Goal: Task Accomplishment & Management: Manage account settings

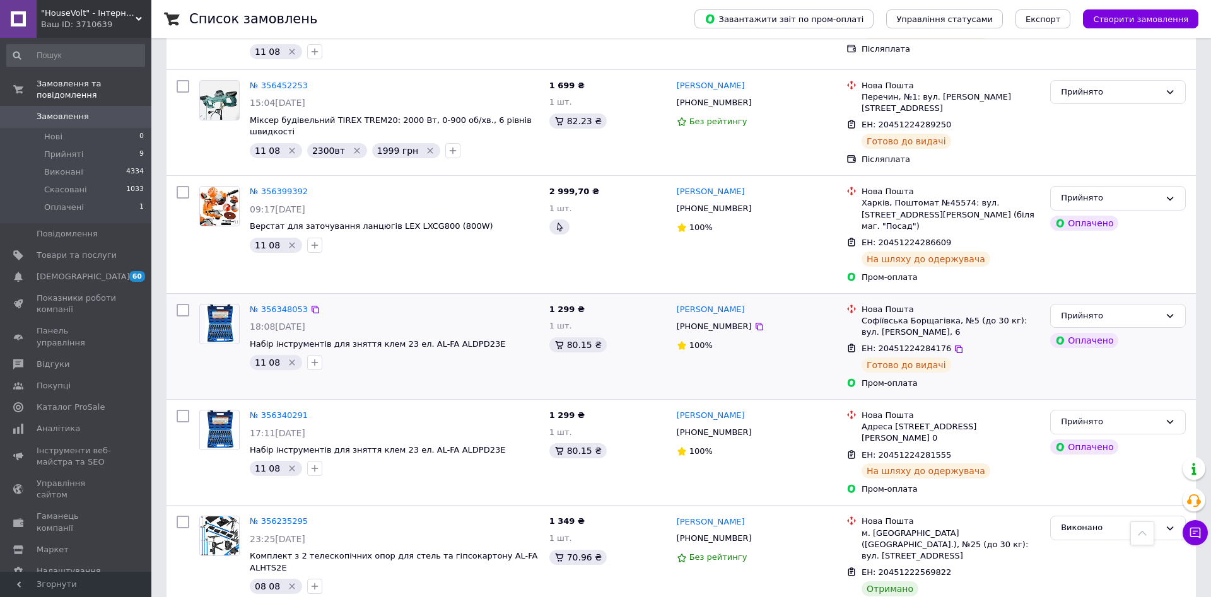
scroll to position [1351, 0]
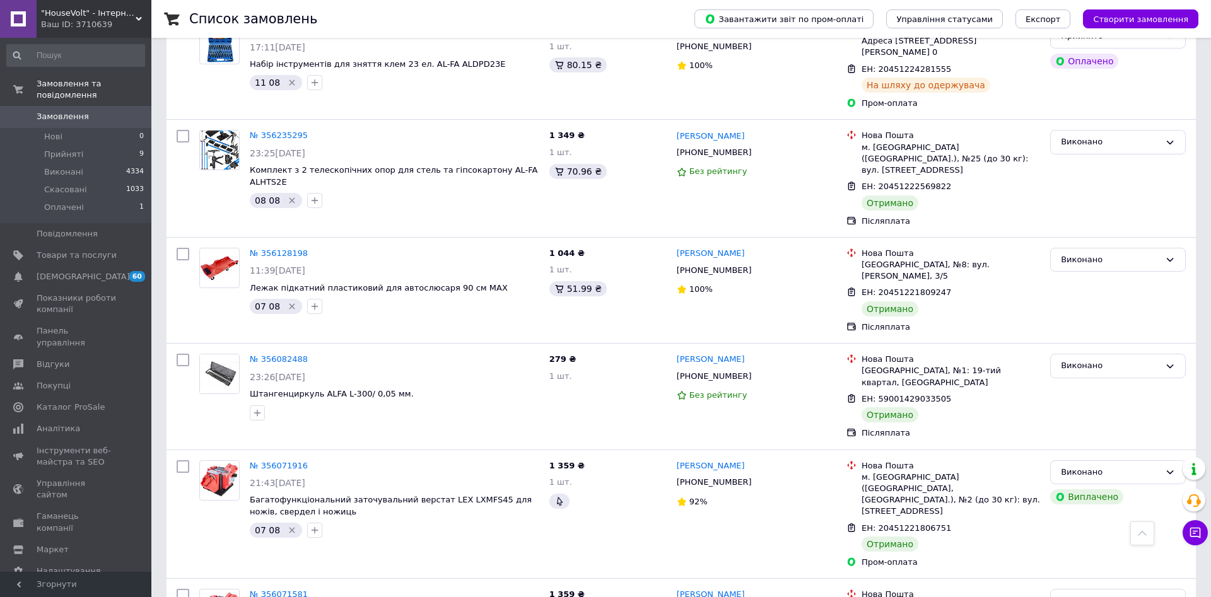
click at [73, 27] on div "Ваш ID: 3710639" at bounding box center [96, 24] width 110 height 11
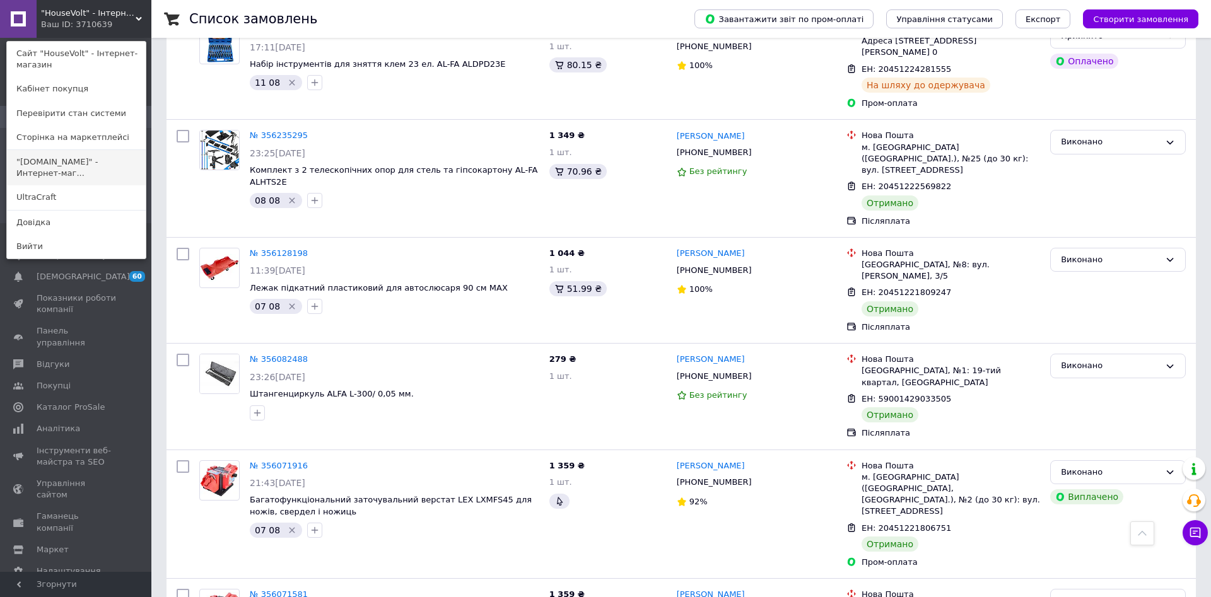
click at [88, 175] on link ""[DOMAIN_NAME]" - Интернет-маг..." at bounding box center [76, 167] width 139 height 35
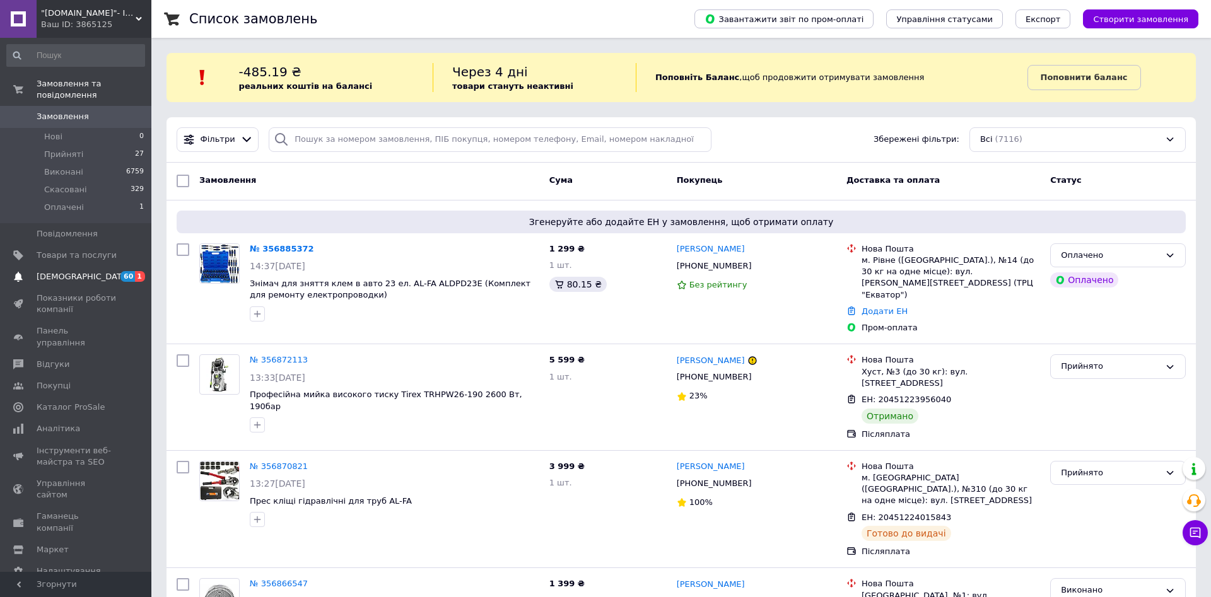
click at [98, 271] on span "[DEMOGRAPHIC_DATA]" at bounding box center [77, 276] width 80 height 11
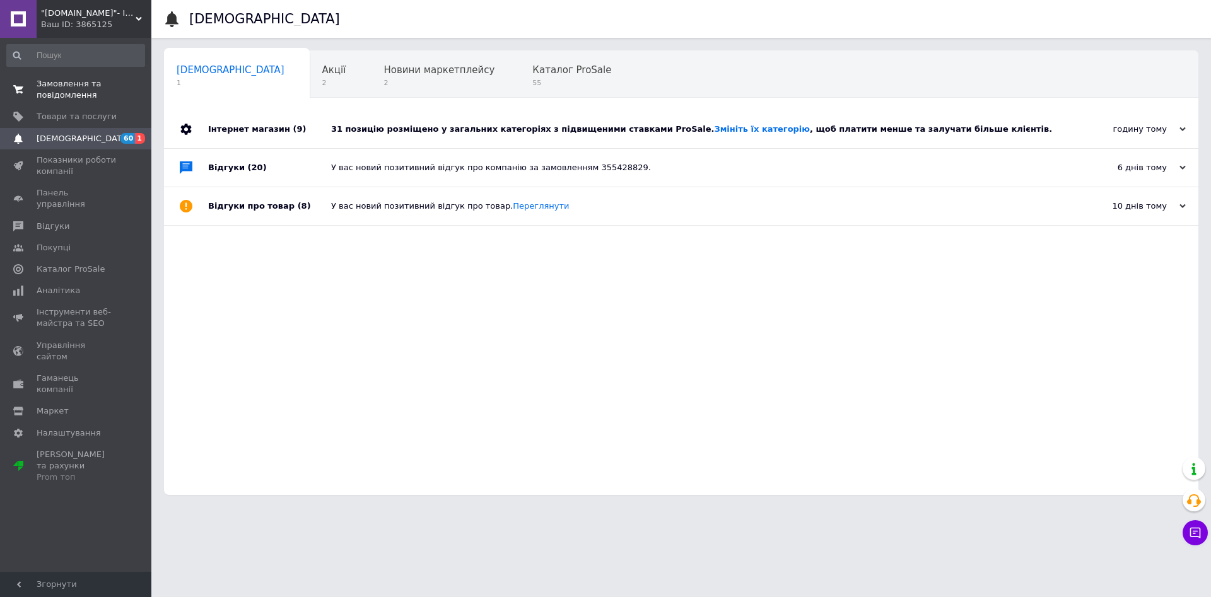
click at [76, 97] on span "Замовлення та повідомлення" at bounding box center [77, 89] width 80 height 23
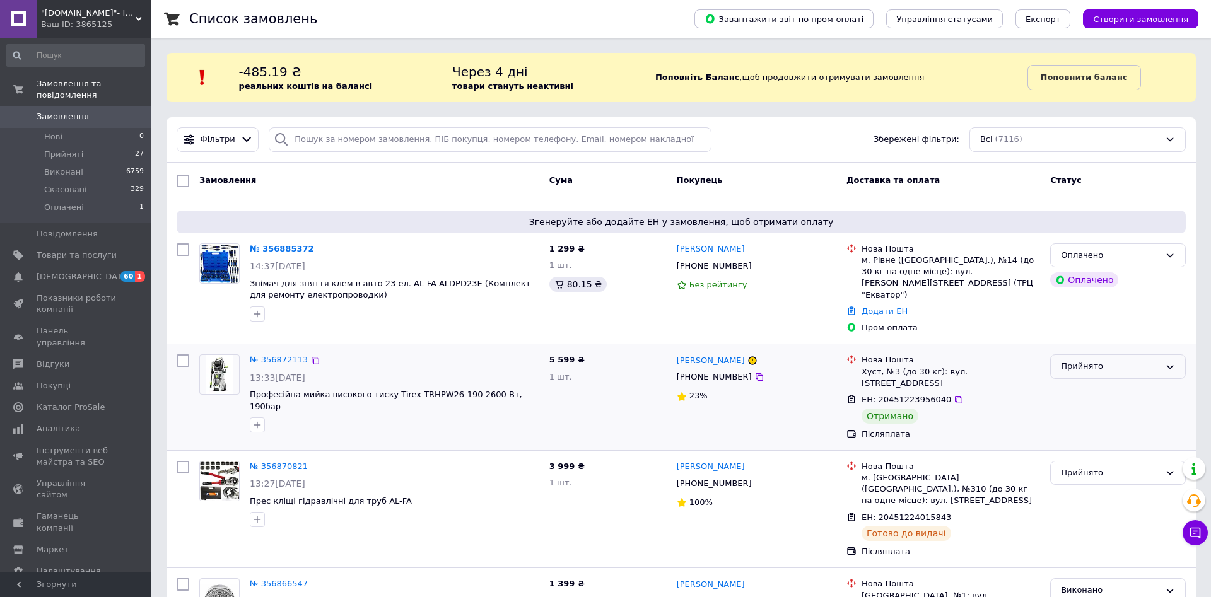
click at [1068, 360] on div "Прийнято" at bounding box center [1110, 366] width 99 height 13
click at [1084, 382] on li "Виконано" at bounding box center [1118, 393] width 134 height 23
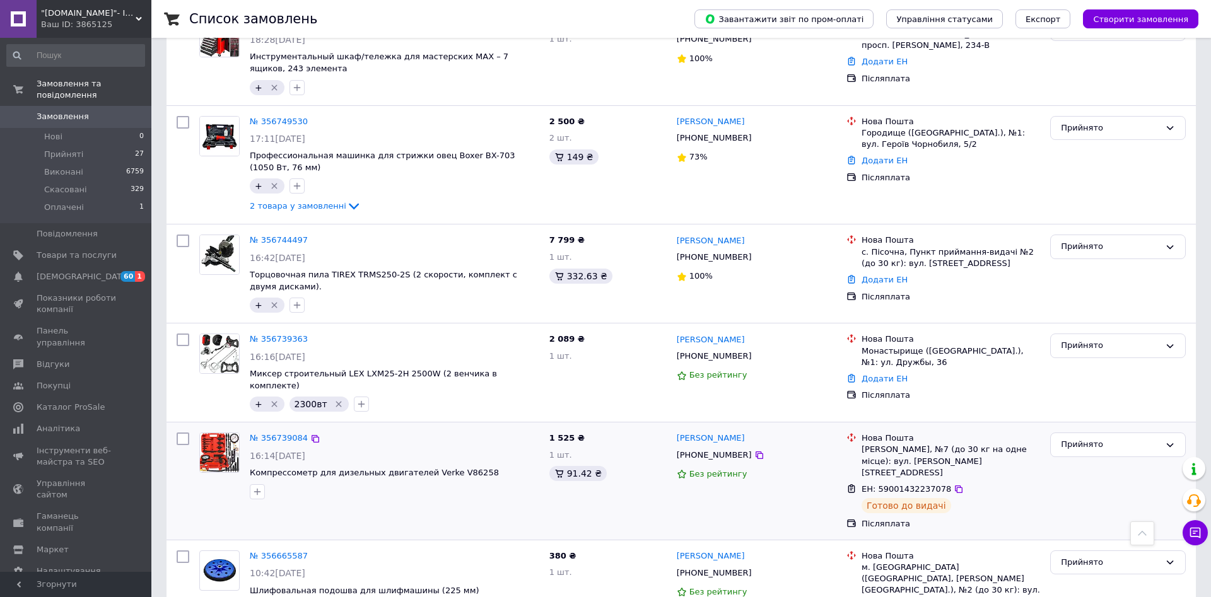
scroll to position [1351, 0]
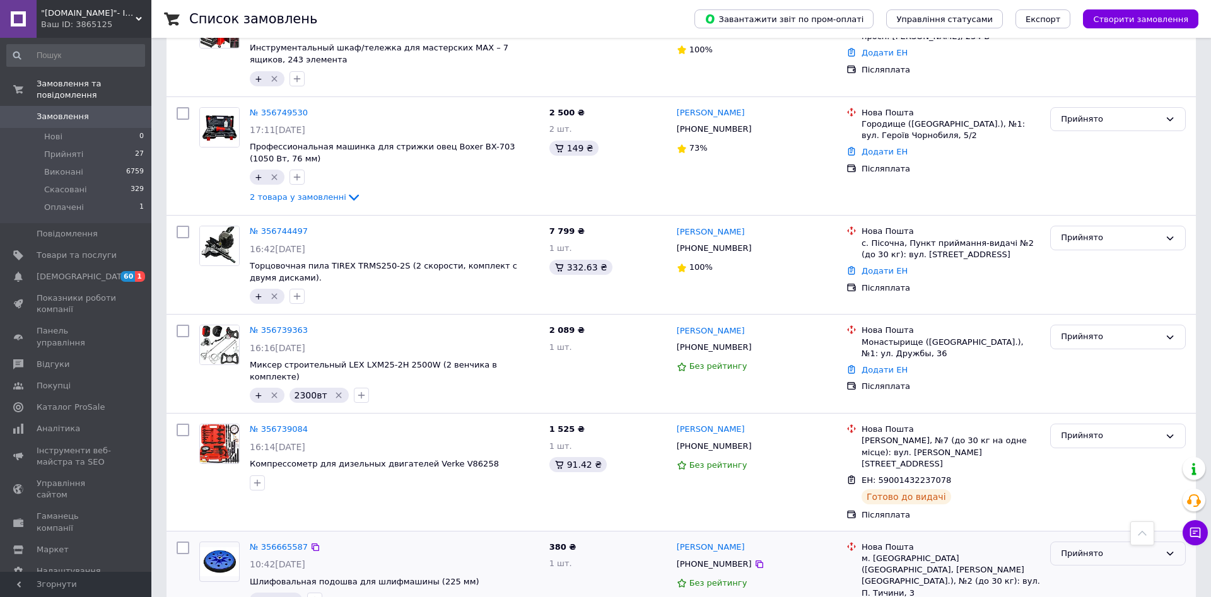
click at [1072, 548] on div "Прийнято" at bounding box center [1110, 554] width 99 height 13
click at [1074, 568] on li "Виконано" at bounding box center [1118, 579] width 134 height 23
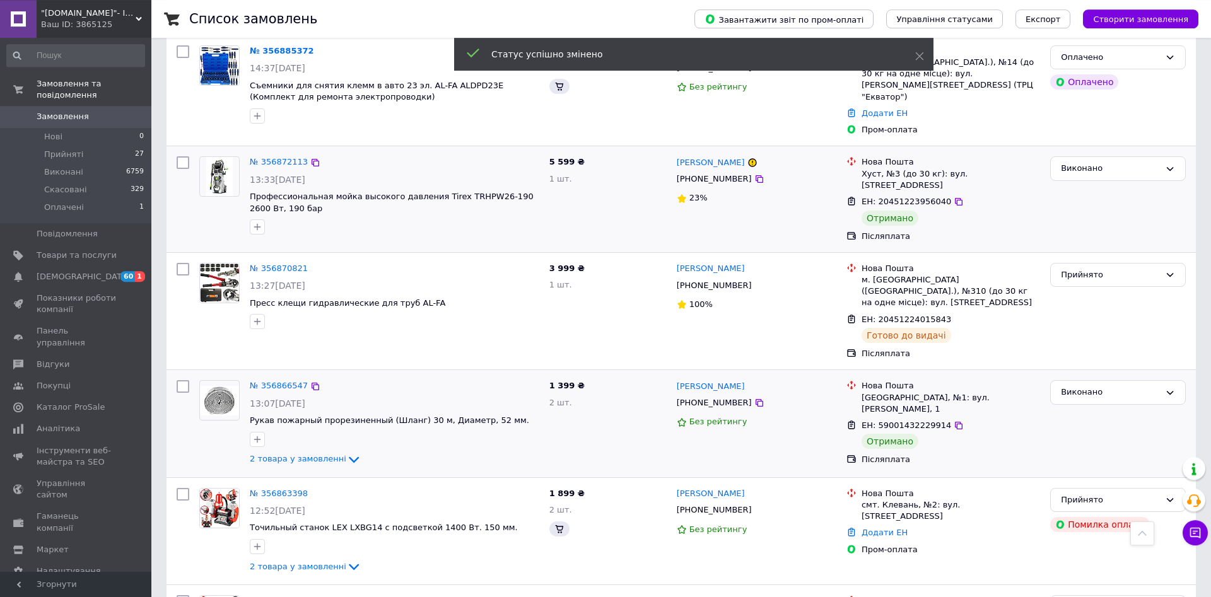
scroll to position [129, 0]
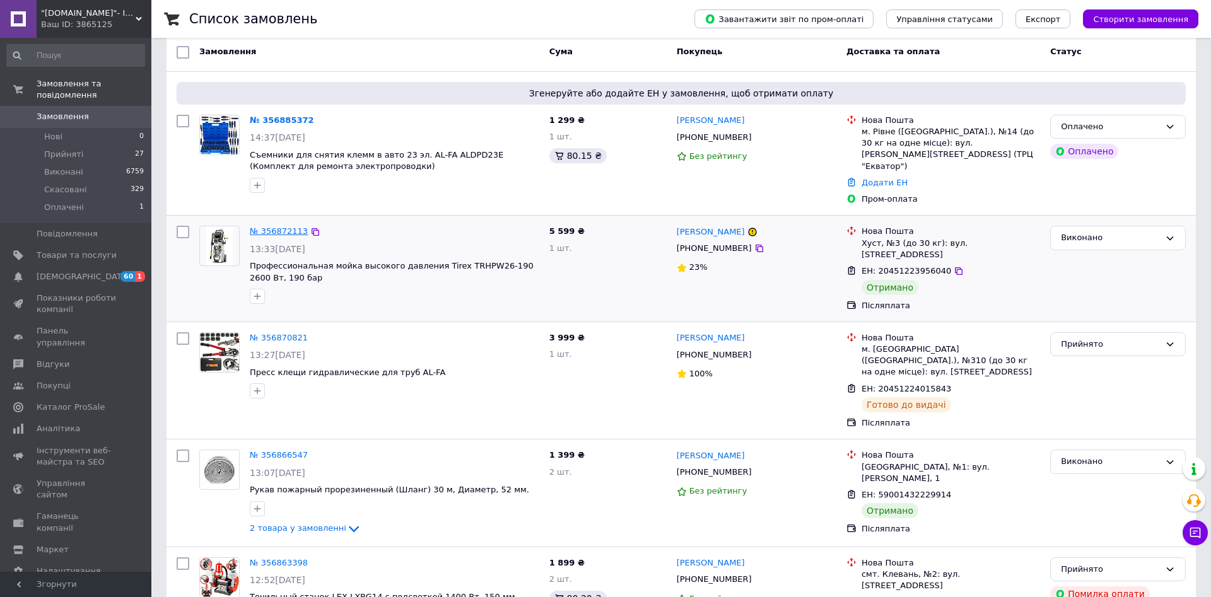
click at [278, 227] on link "№ 356872113" at bounding box center [279, 231] width 58 height 9
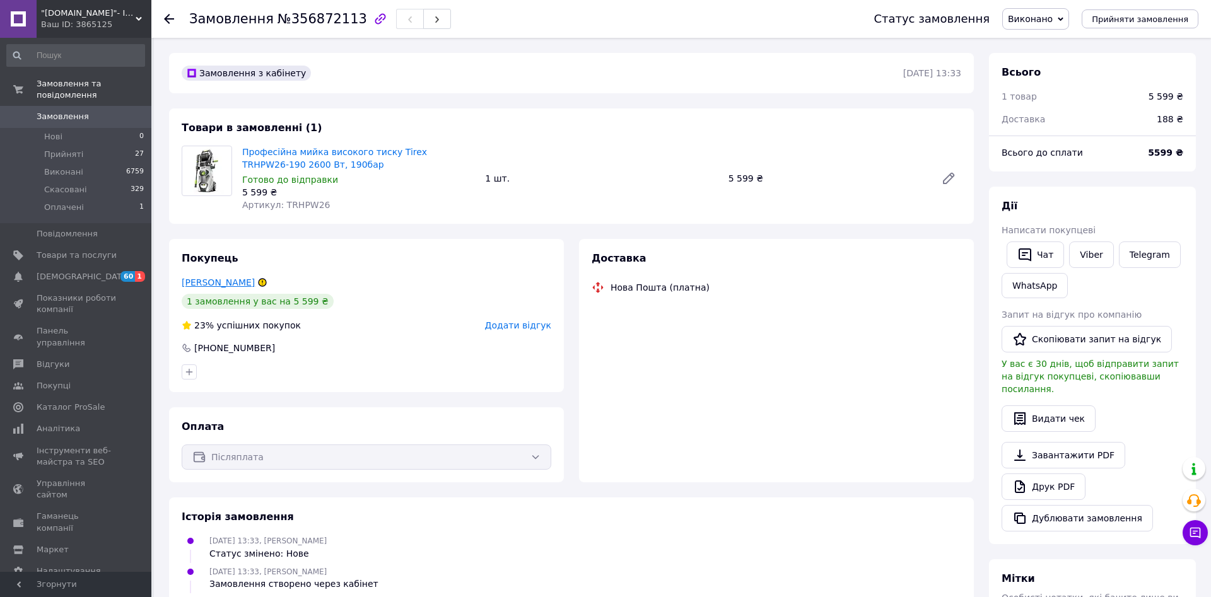
click at [220, 285] on link "Лакотош Василь" at bounding box center [218, 283] width 73 height 10
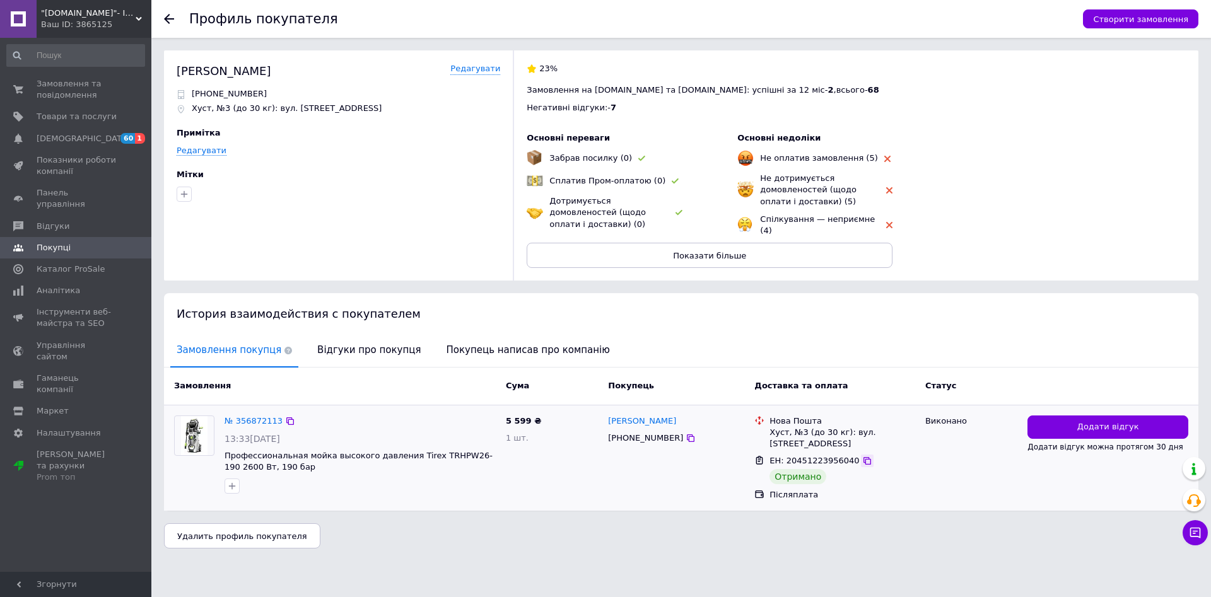
click at [864, 457] on icon at bounding box center [868, 461] width 8 height 8
click at [51, 131] on link "Сповіщення 60 1" at bounding box center [75, 138] width 151 height 21
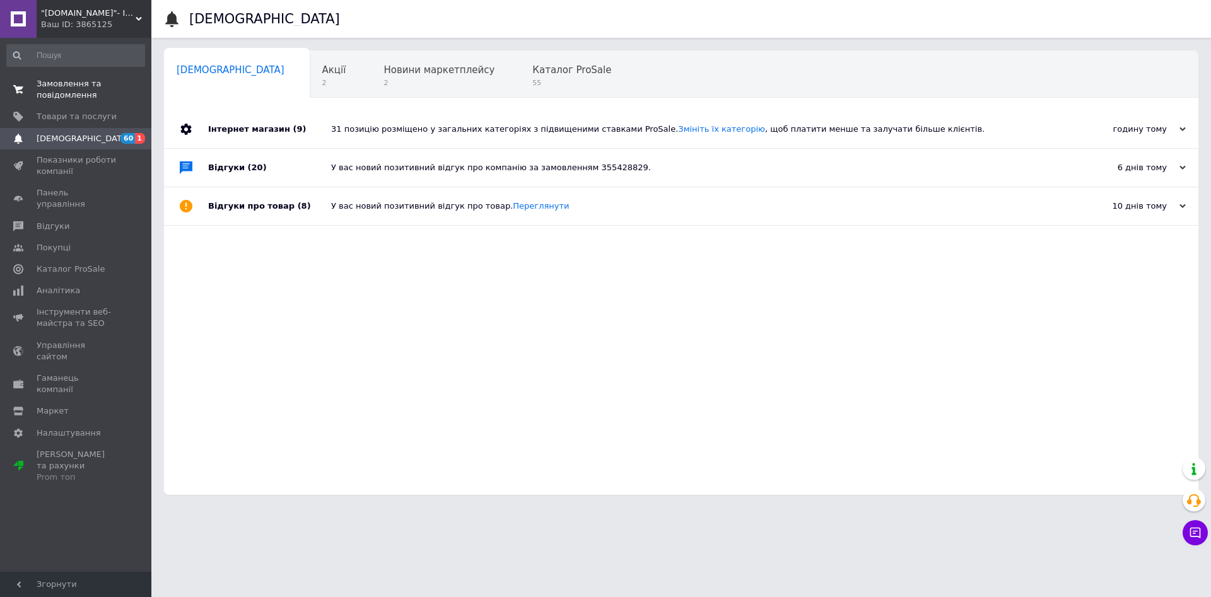
click at [79, 99] on span "Замовлення та повідомлення" at bounding box center [77, 89] width 80 height 23
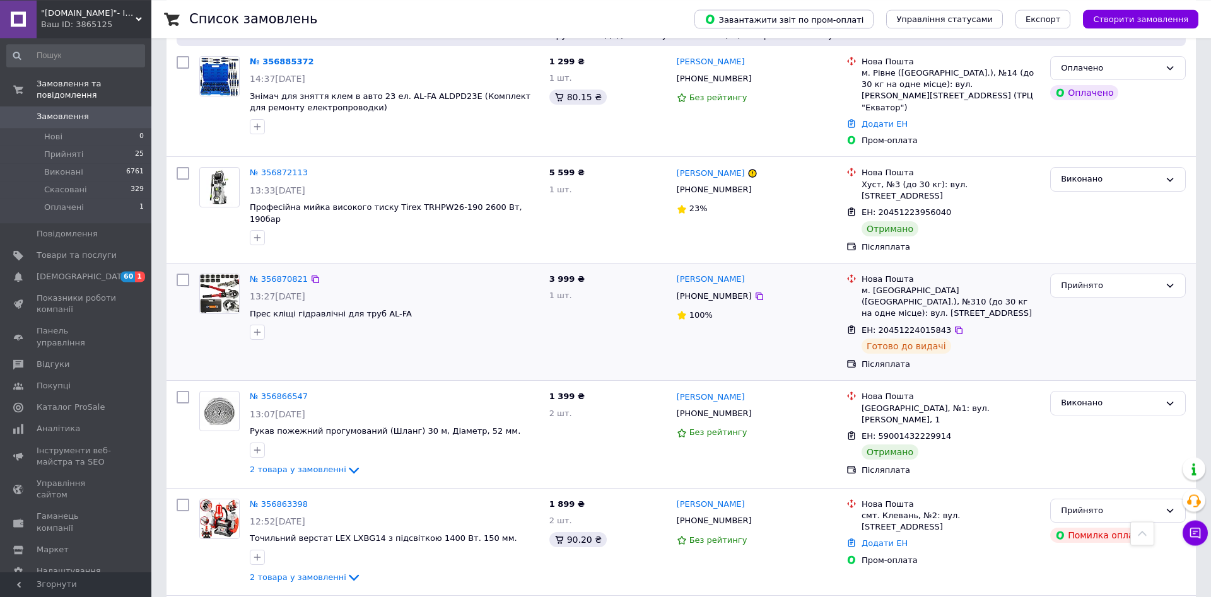
scroll to position [129, 0]
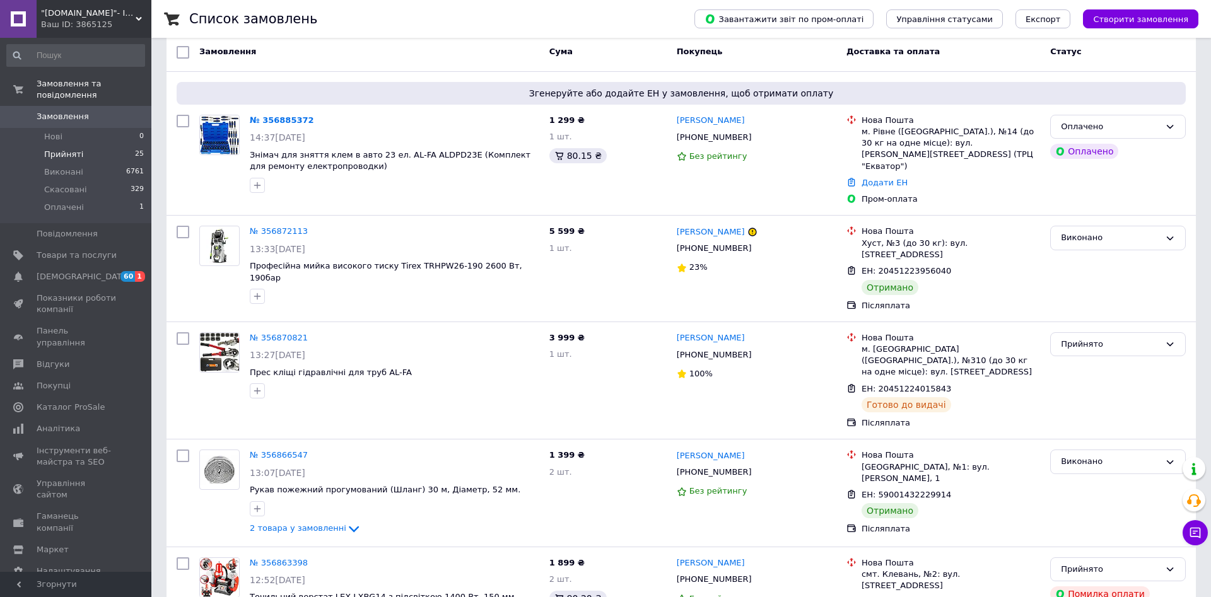
click at [85, 146] on li "Прийняті 25" at bounding box center [75, 155] width 151 height 18
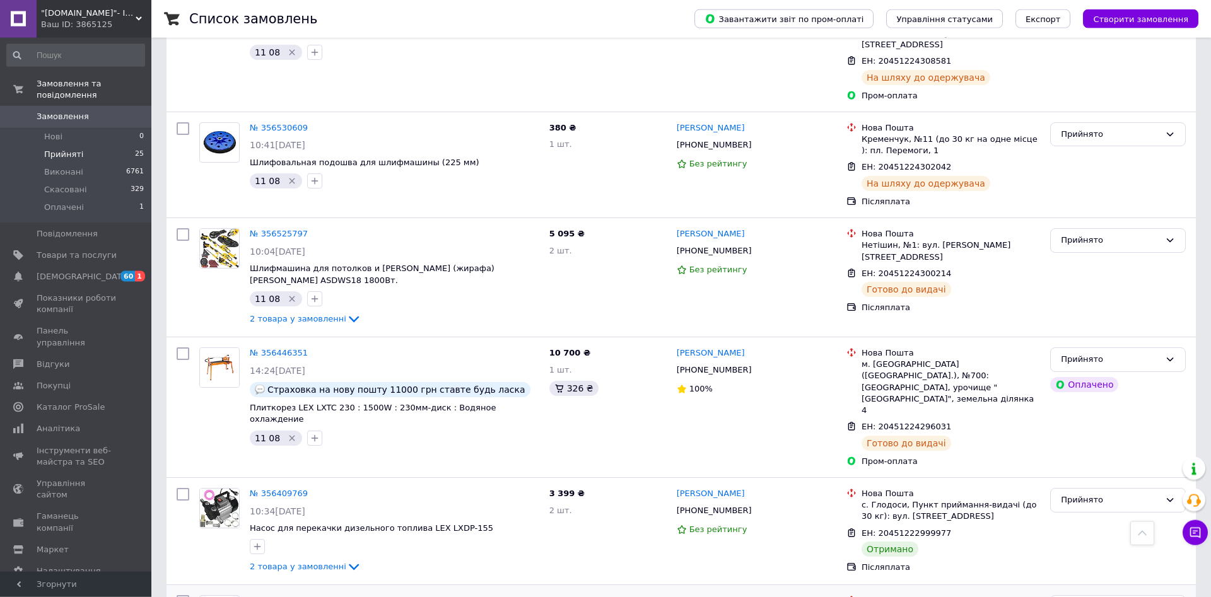
scroll to position [1738, 0]
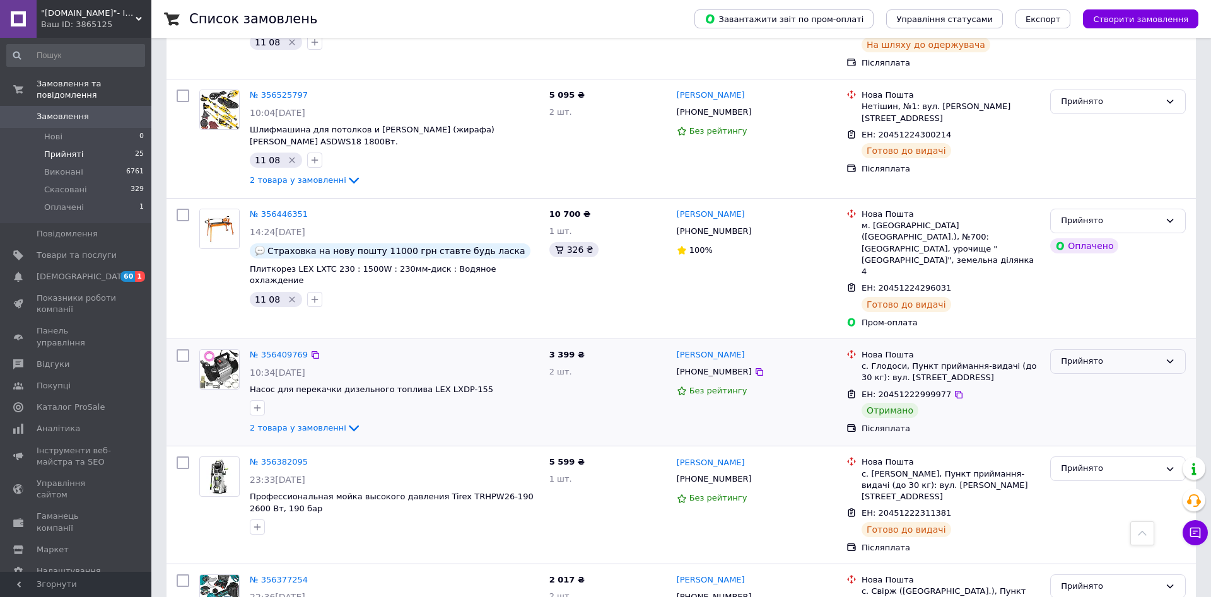
click at [1086, 355] on div "Прийнято" at bounding box center [1110, 361] width 99 height 13
click at [1086, 377] on li "Виконано" at bounding box center [1118, 388] width 134 height 23
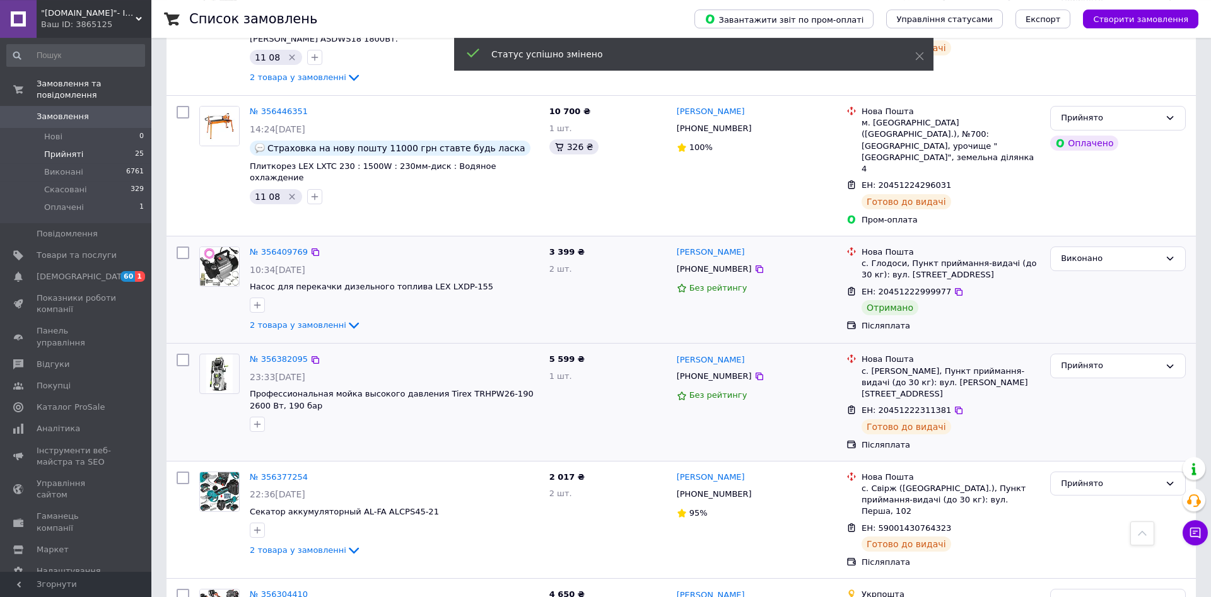
scroll to position [1848, 0]
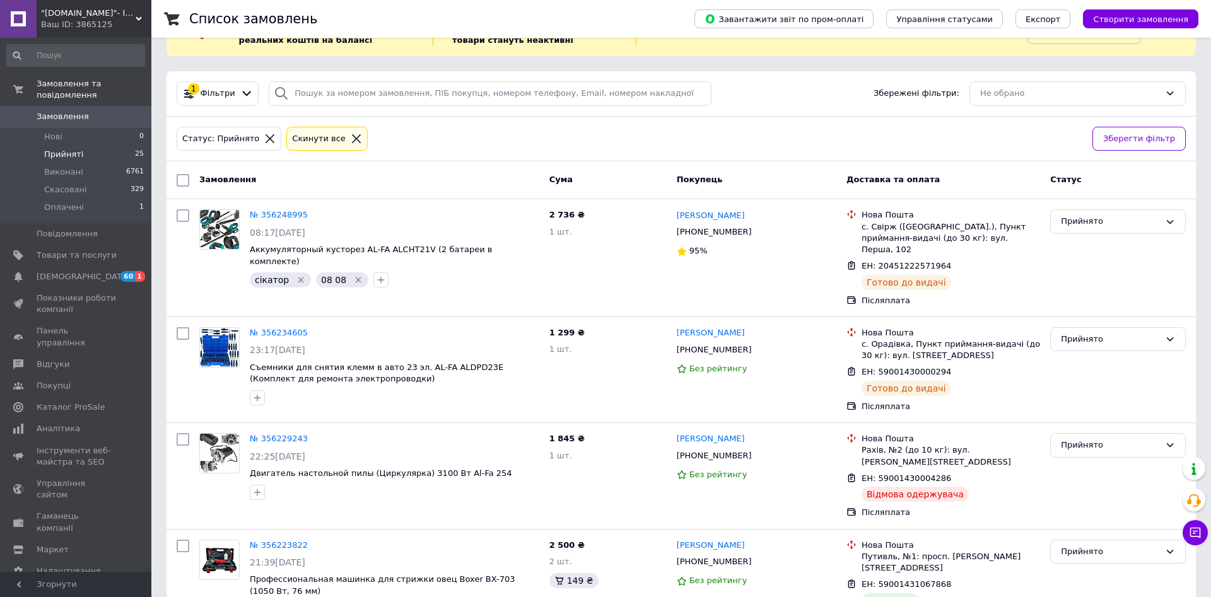
scroll to position [235, 0]
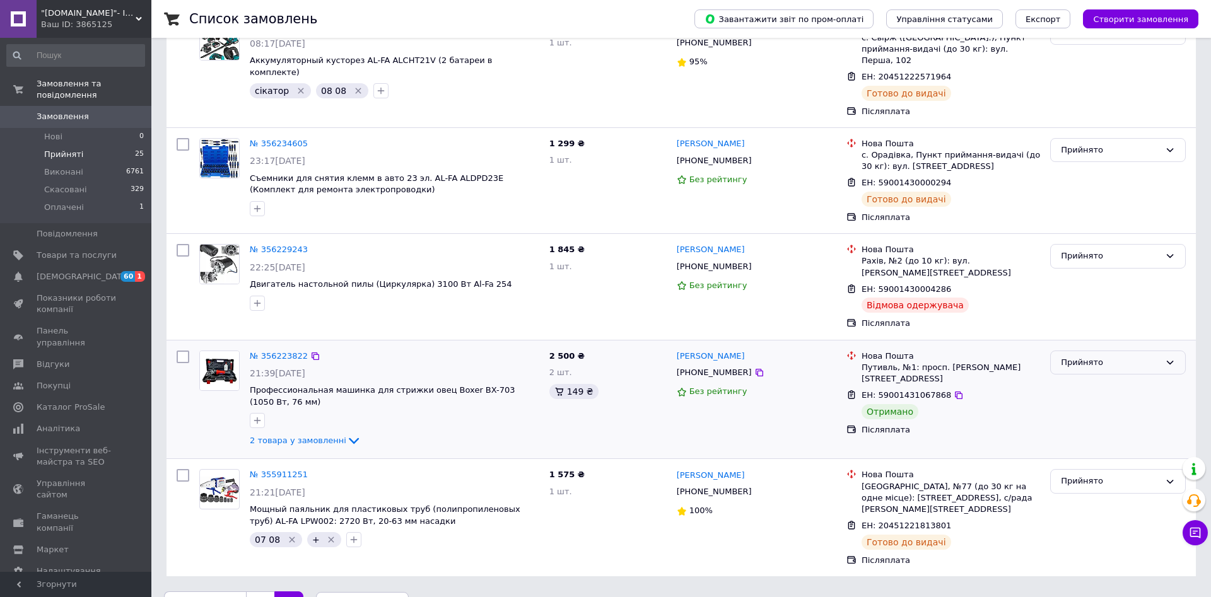
click at [1149, 356] on div "Прийнято" at bounding box center [1110, 362] width 99 height 13
click at [1121, 377] on li "Виконано" at bounding box center [1118, 388] width 134 height 23
click at [76, 20] on div "Ваш ID: 3865125" at bounding box center [96, 24] width 110 height 11
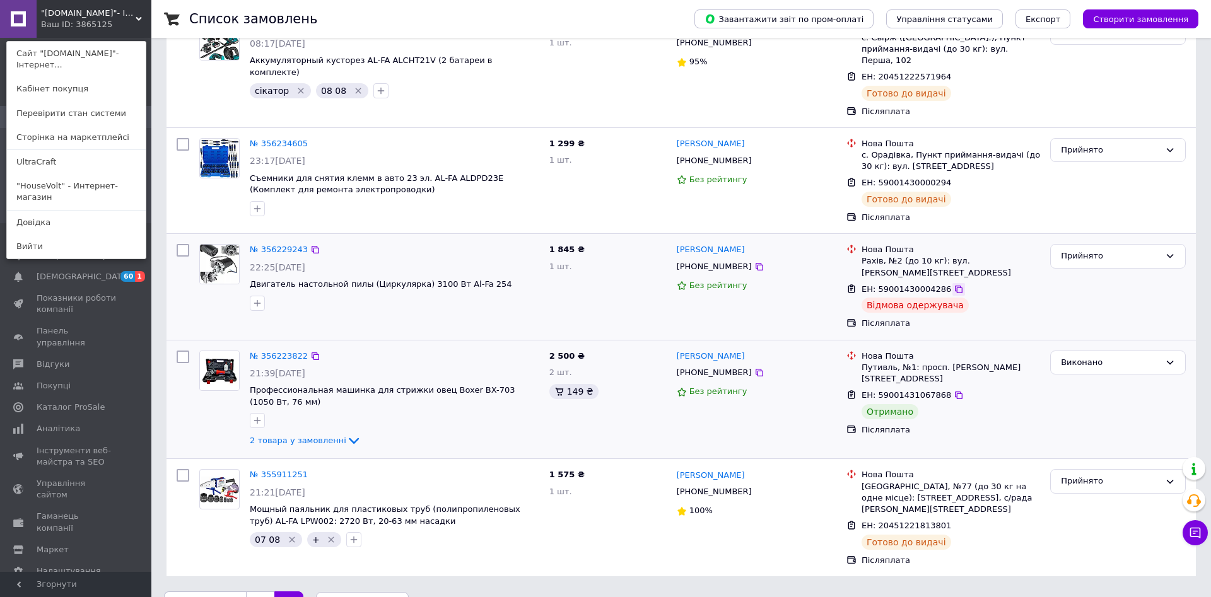
click at [954, 285] on icon at bounding box center [959, 290] width 10 height 10
